Goal: Task Accomplishment & Management: Complete application form

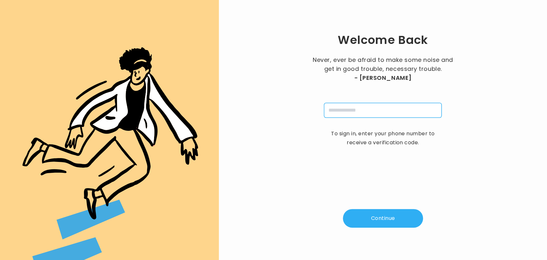
click at [341, 112] on input "tel" at bounding box center [383, 110] width 118 height 15
type input "**********"
click at [376, 216] on button "Continue" at bounding box center [383, 218] width 80 height 19
type input "*"
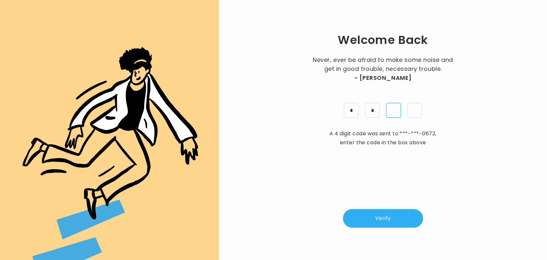
type input "*"
click at [375, 216] on button "Verify" at bounding box center [383, 218] width 80 height 19
